Goal: Transaction & Acquisition: Subscribe to service/newsletter

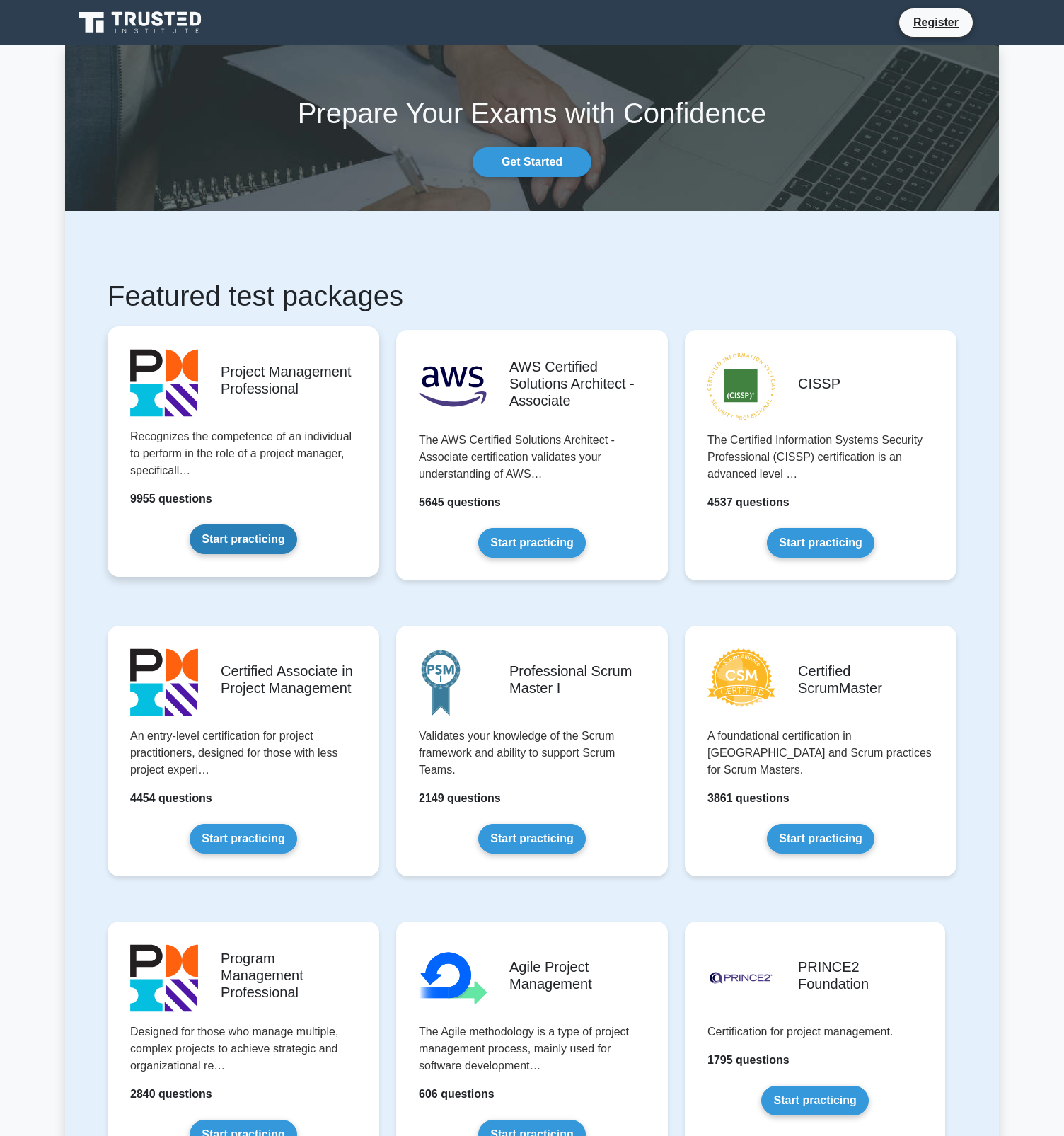
click at [264, 553] on link "Start practicing" at bounding box center [243, 539] width 107 height 30
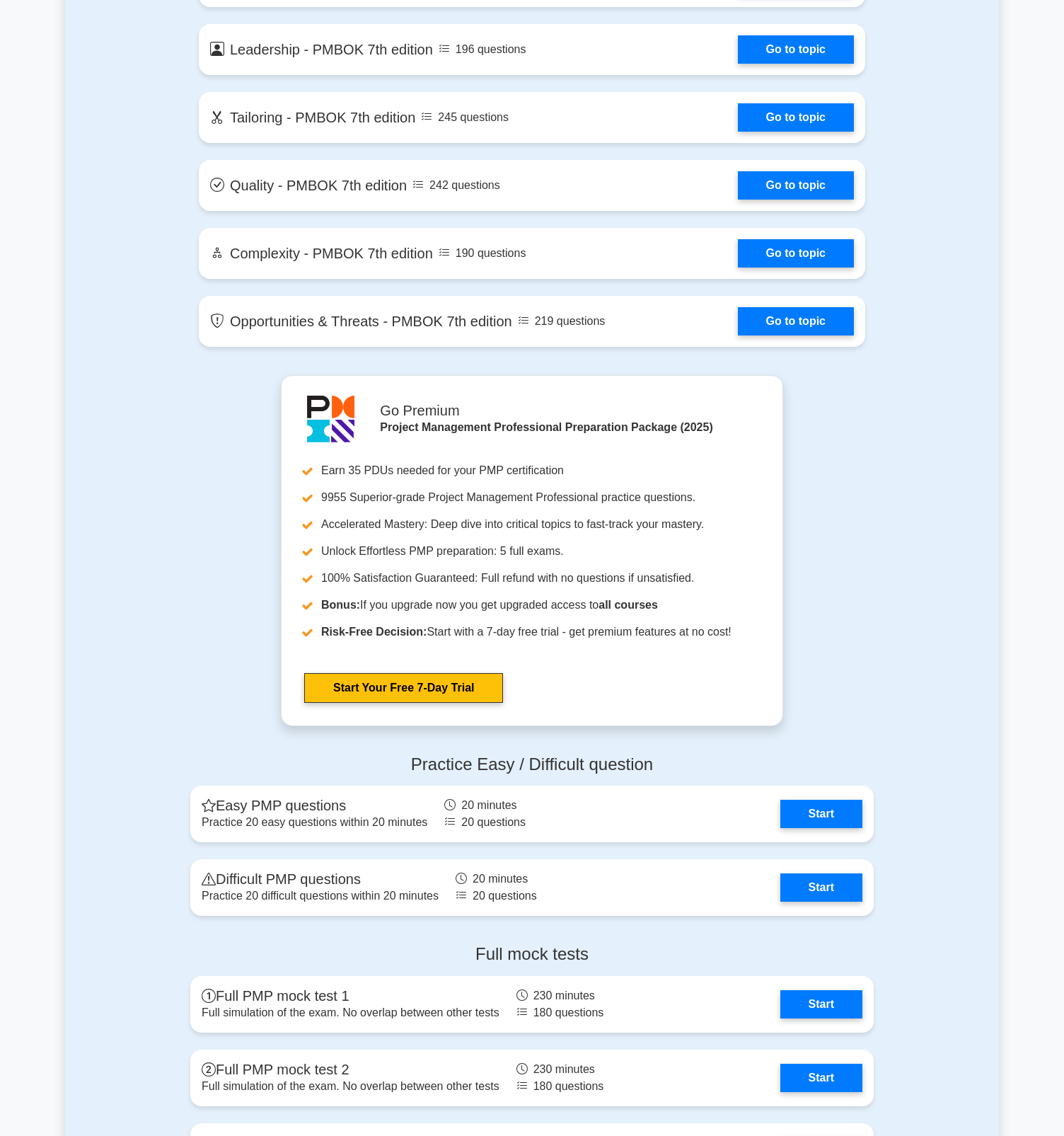
scroll to position [3134, 0]
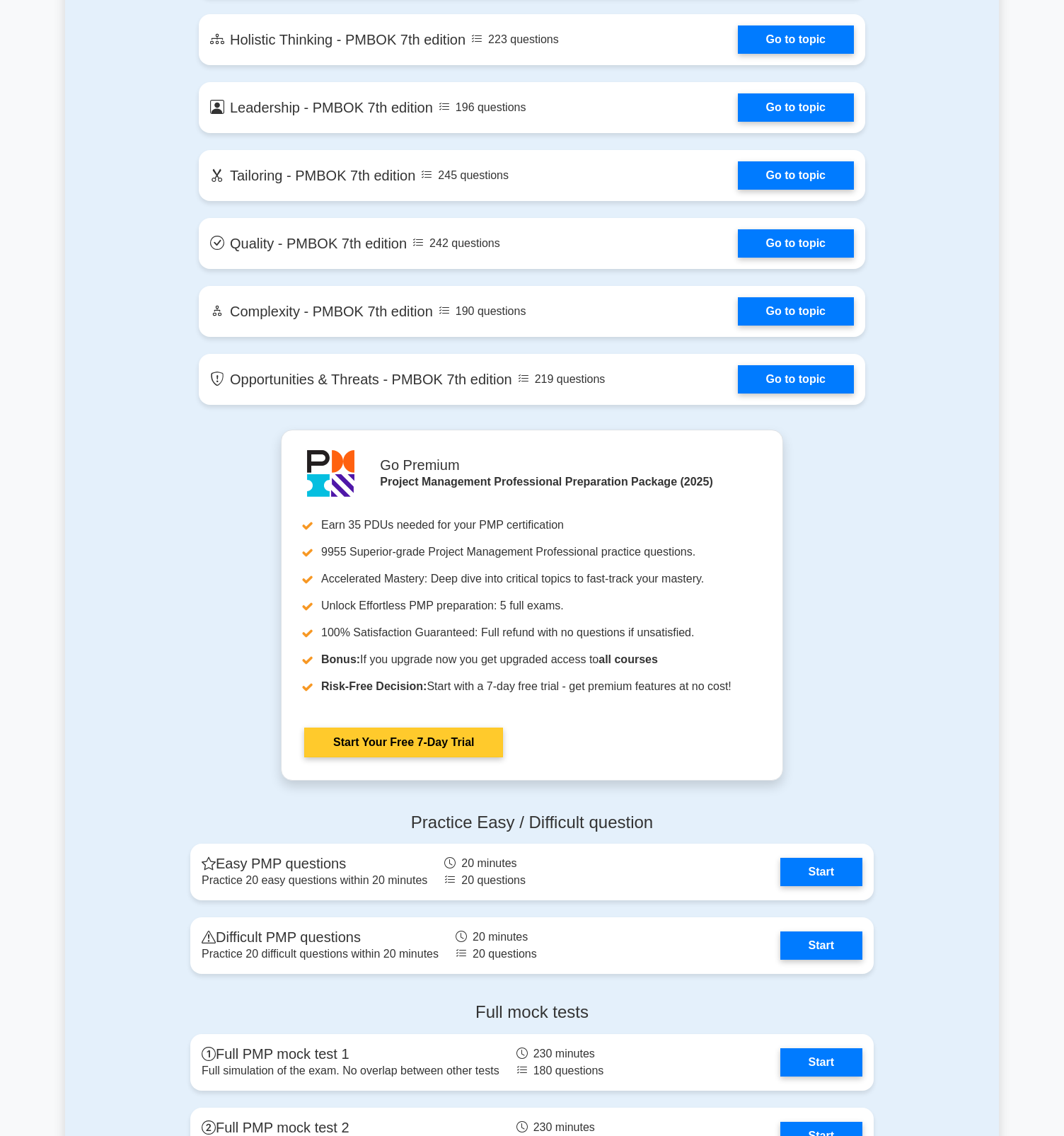
click at [503, 727] on link "Start Your Free 7-Day Trial" at bounding box center [403, 742] width 199 height 30
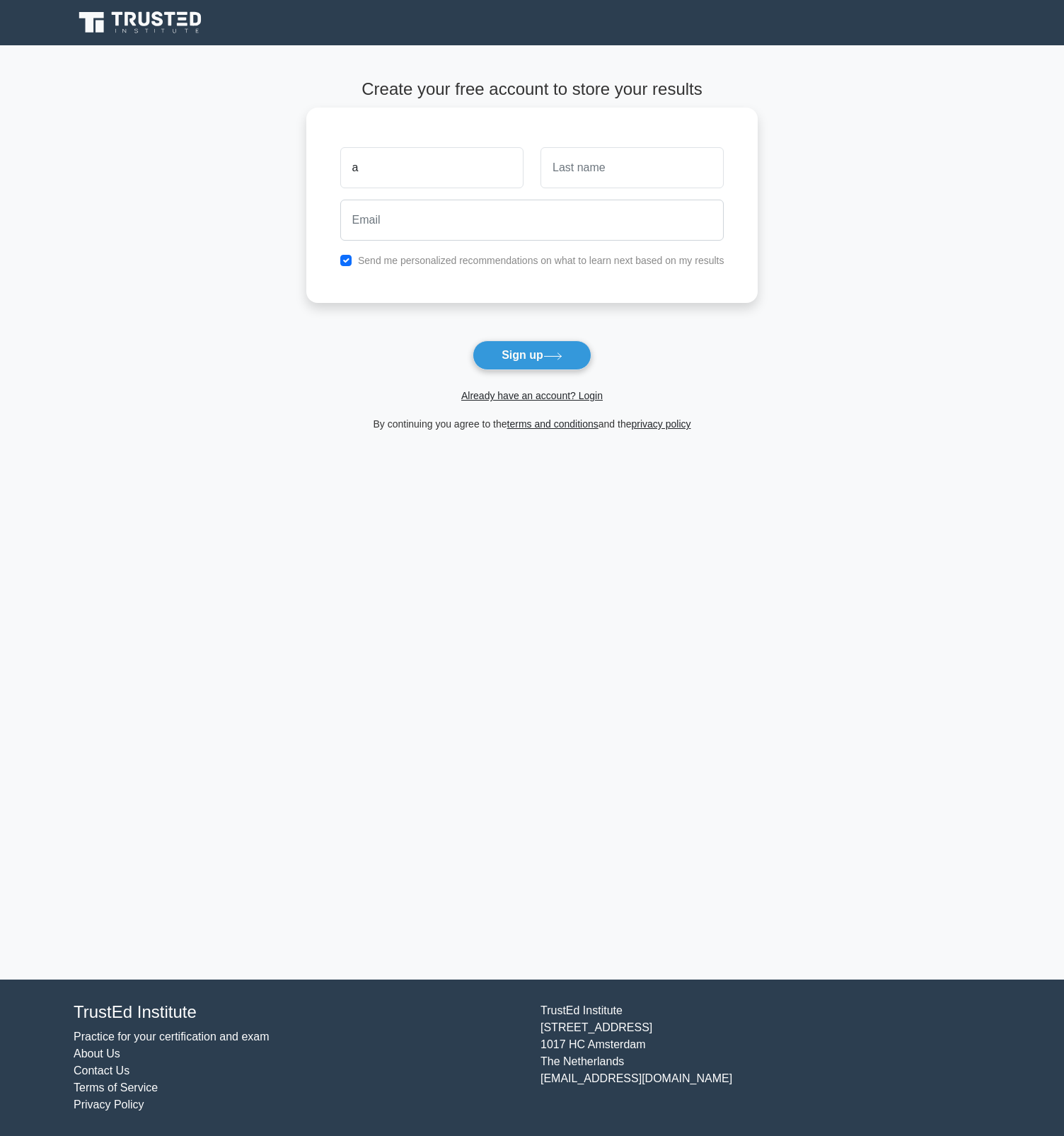
type input "a"
drag, startPoint x: 588, startPoint y: 164, endPoint x: 581, endPoint y: 169, distance: 8.6
click at [588, 164] on input "text" at bounding box center [632, 168] width 184 height 41
type input "a"
click at [458, 227] on input "email" at bounding box center [533, 220] width 384 height 41
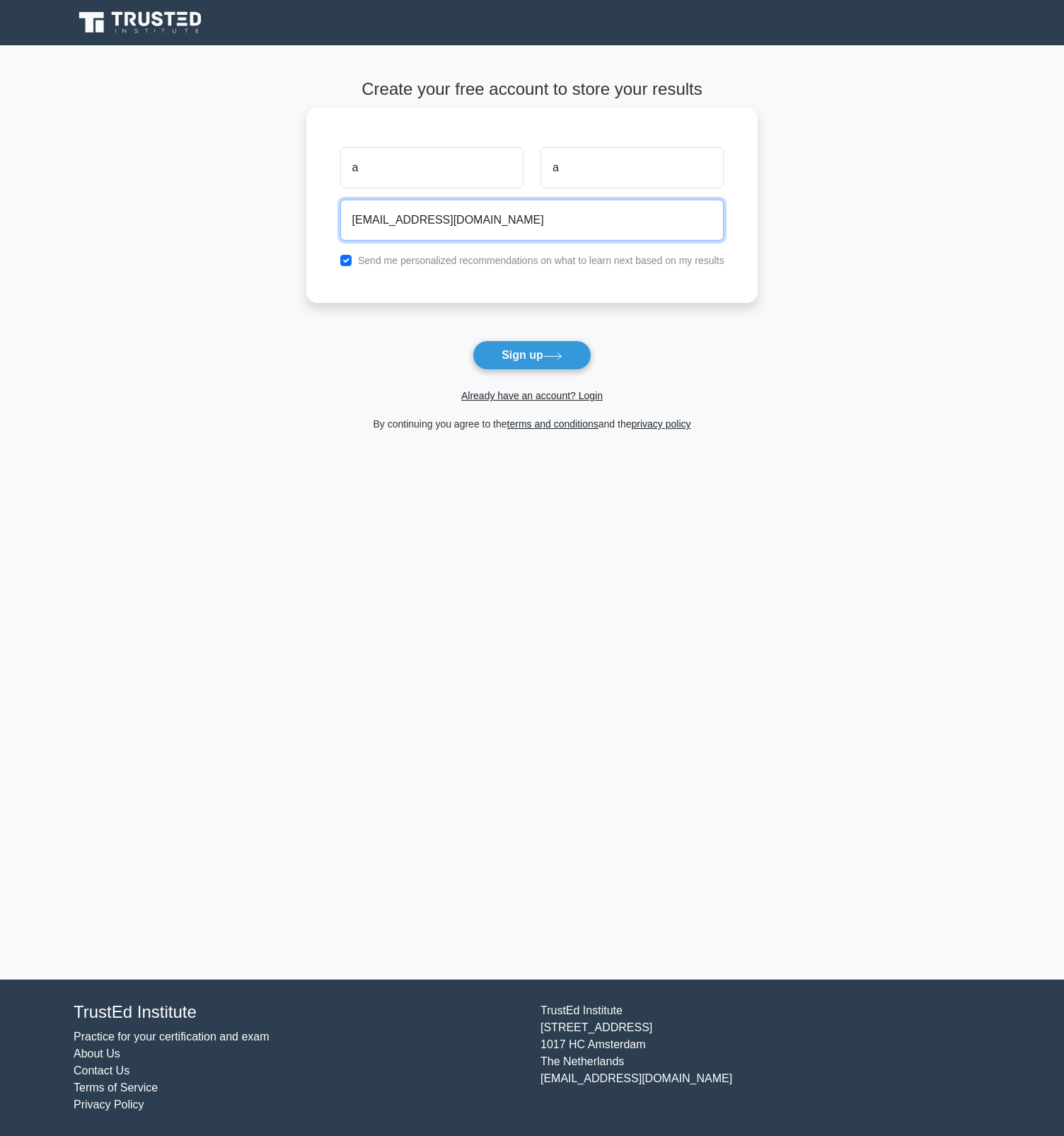
click at [432, 220] on input "dantwoo+32143@gmail.com" at bounding box center [533, 220] width 384 height 41
type input "dantwoo+32143aa@gmail.com"
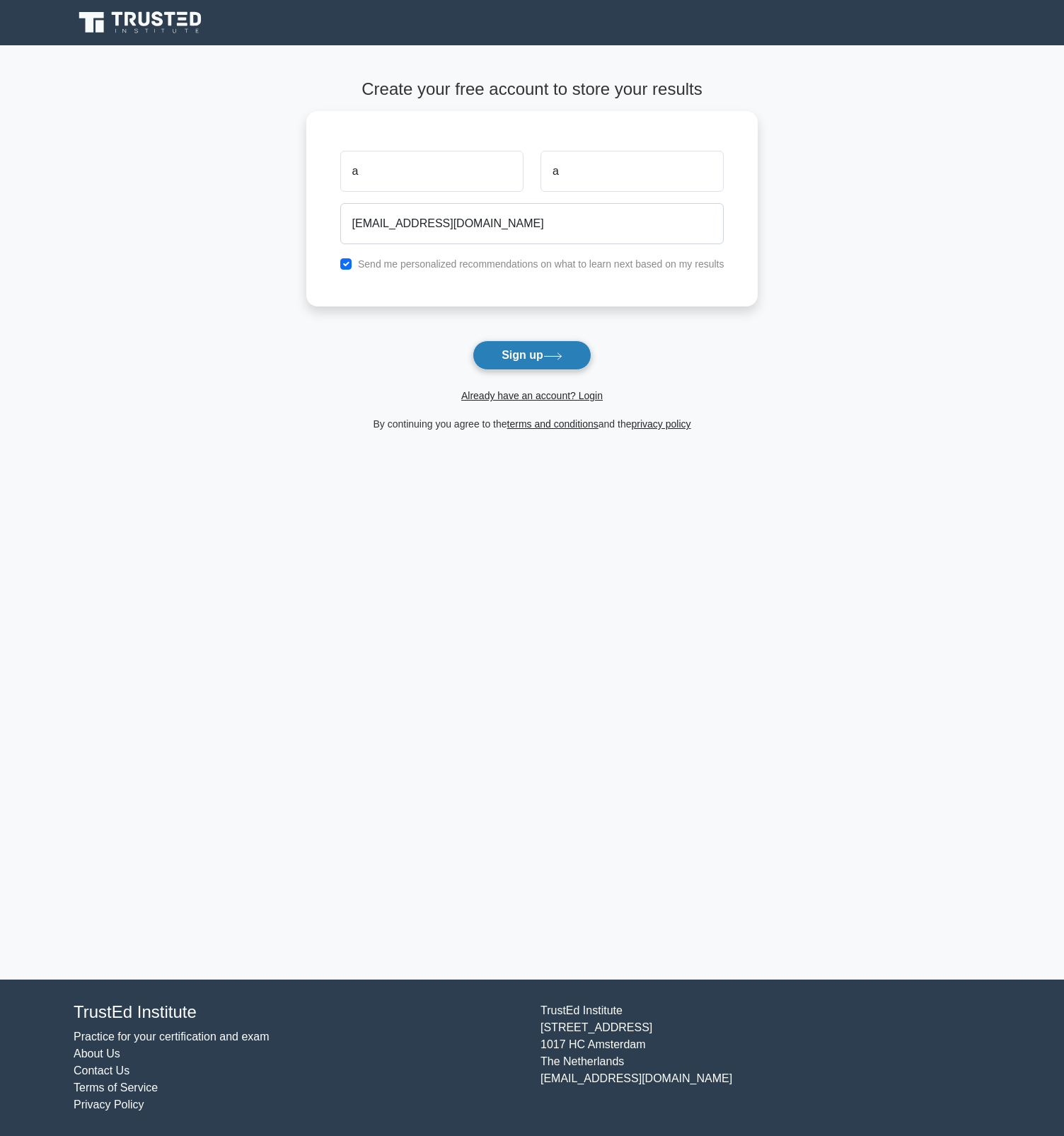
click at [520, 349] on button "Sign up" at bounding box center [532, 355] width 119 height 30
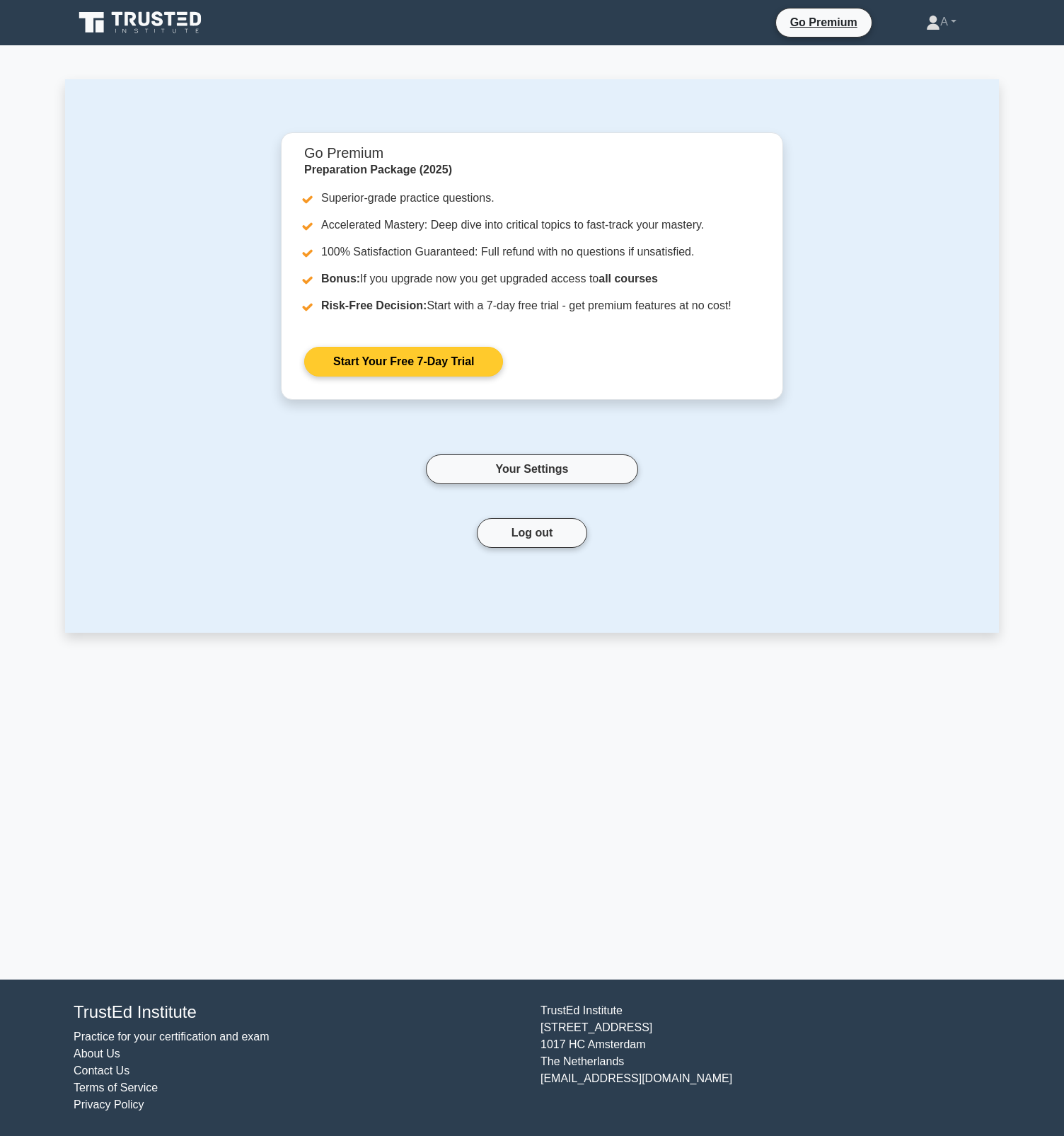
click at [439, 364] on link "Start Your Free 7-Day Trial" at bounding box center [403, 362] width 199 height 30
click at [462, 367] on link "Start Your Free 7-Day Trial" at bounding box center [403, 362] width 199 height 30
